Goal: Task Accomplishment & Management: Complete application form

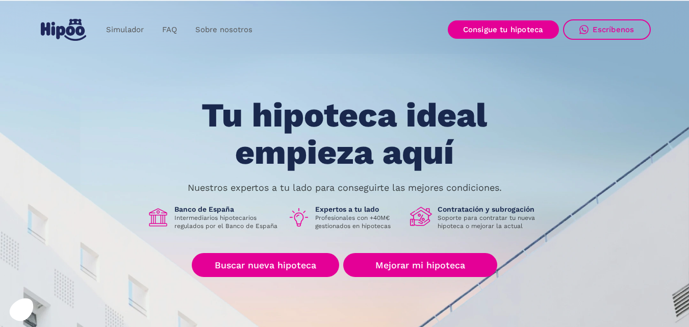
scroll to position [51, 0]
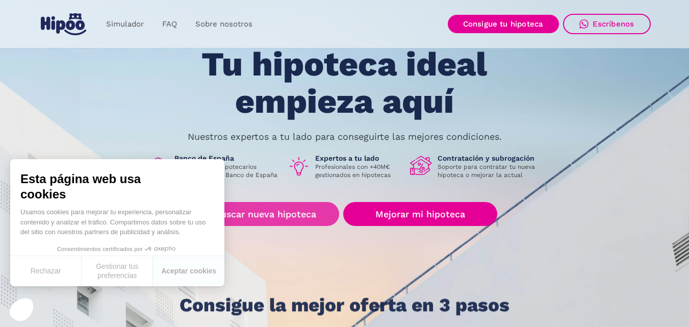
click at [282, 213] on link "Buscar nueva hipoteca" at bounding box center [265, 214] width 147 height 24
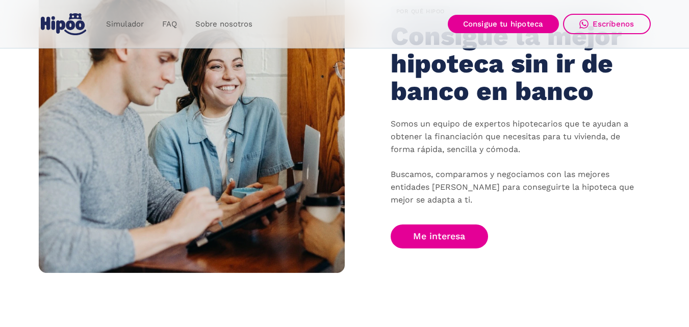
scroll to position [714, 0]
